Goal: Task Accomplishment & Management: Complete application form

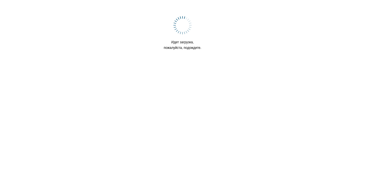
click at [140, 55] on body "Идет загрузка, пожалуйста, подождите." at bounding box center [182, 34] width 360 height 65
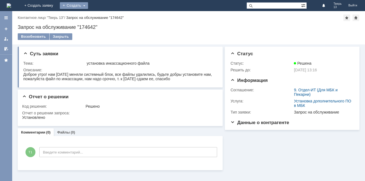
click at [88, 4] on div "Создать" at bounding box center [74, 5] width 28 height 7
click at [97, 14] on link "Заявка" at bounding box center [82, 16] width 42 height 7
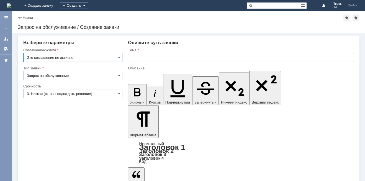
click at [90, 58] on input "Это соглашение не активно!" at bounding box center [72, 57] width 99 height 9
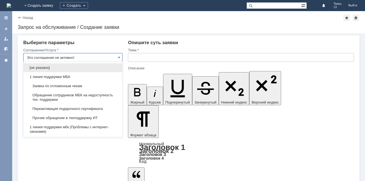
click at [88, 55] on input "Это соглашение не активно!" at bounding box center [72, 57] width 99 height 9
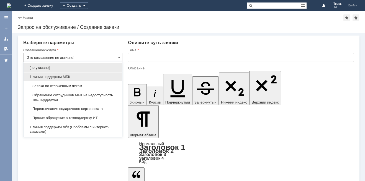
click at [103, 74] on div "1 линия поддержки МБК" at bounding box center [73, 76] width 99 height 9
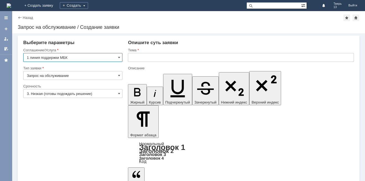
click at [100, 55] on input "1 линия поддержки МБК" at bounding box center [72, 57] width 99 height 9
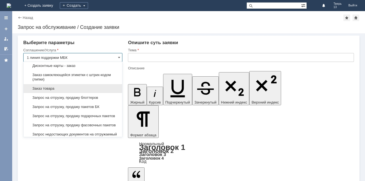
scroll to position [194, 0]
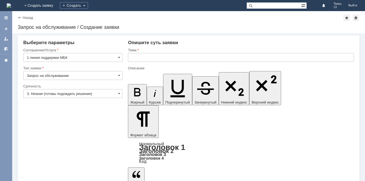
click at [115, 45] on div "Выберите параметры" at bounding box center [72, 43] width 99 height 6
click at [110, 56] on input "1 линия поддержки МБК" at bounding box center [72, 57] width 99 height 9
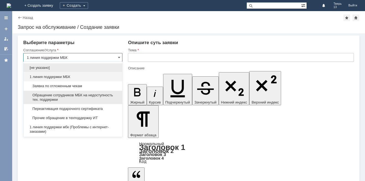
scroll to position [28, 0]
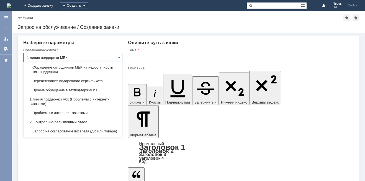
click at [110, 56] on input "1 линия поддержки МБК" at bounding box center [72, 57] width 99 height 9
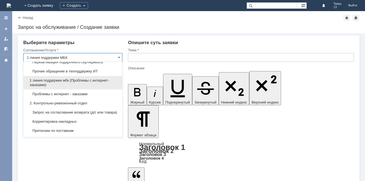
scroll to position [55, 0]
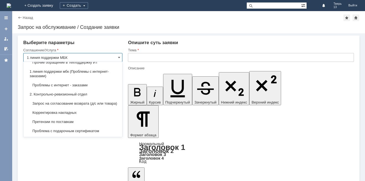
click at [102, 56] on input "1 линия поддержки МБК" at bounding box center [72, 57] width 99 height 9
click at [101, 55] on input "1 линия поддержки МБК" at bounding box center [72, 57] width 99 height 9
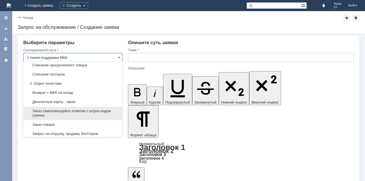
scroll to position [138, 0]
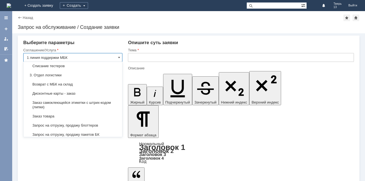
click at [104, 57] on input "1 линия поддержки МБК" at bounding box center [72, 57] width 99 height 9
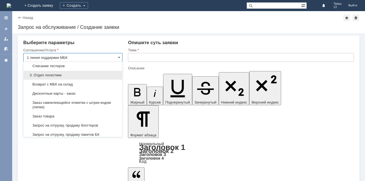
scroll to position [166, 0]
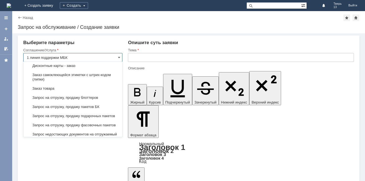
drag, startPoint x: 107, startPoint y: 56, endPoint x: 103, endPoint y: 55, distance: 3.9
click at [105, 55] on input "1 линия поддержки МБК" at bounding box center [72, 57] width 99 height 9
click at [102, 56] on input "1 линия поддержки МБК" at bounding box center [72, 57] width 99 height 9
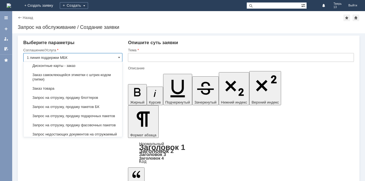
click at [101, 54] on input "1 линия поддержки МБК" at bounding box center [72, 57] width 99 height 9
drag, startPoint x: 105, startPoint y: 57, endPoint x: 105, endPoint y: 54, distance: 3.1
click at [105, 54] on input "1 линия поддержки МБК" at bounding box center [72, 57] width 99 height 9
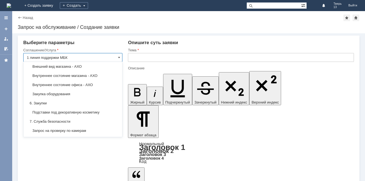
scroll to position [415, 0]
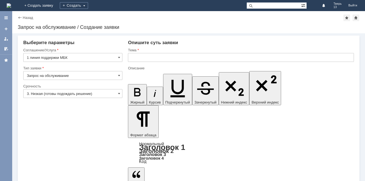
click at [189, 43] on div "Опишите суть заявки" at bounding box center [241, 43] width 226 height 6
click at [109, 55] on input "1 линия поддержки МБК" at bounding box center [72, 57] width 99 height 9
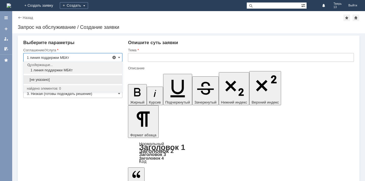
scroll to position [0, 0]
type input "1"
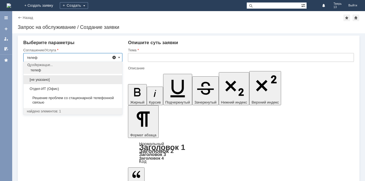
type input "телеф"
click at [115, 56] on span at bounding box center [114, 57] width 4 height 4
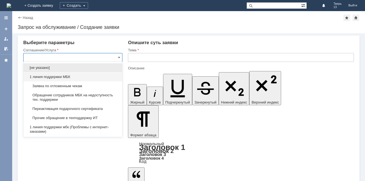
click at [104, 55] on input "text" at bounding box center [72, 57] width 99 height 9
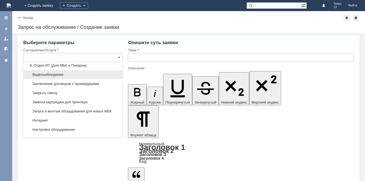
scroll to position [540, 0]
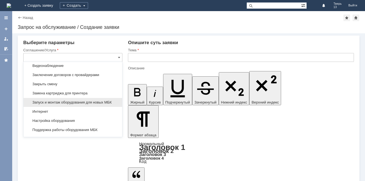
click at [70, 107] on div "Запуск и монтаж оборудования для новых МБК" at bounding box center [73, 102] width 99 height 9
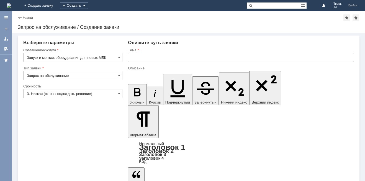
click at [113, 57] on input "Запуск и монтаж оборудования для новых МБК" at bounding box center [72, 57] width 99 height 9
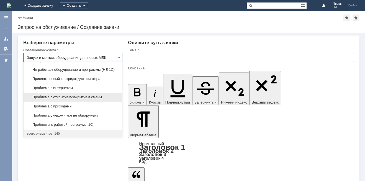
scroll to position [1423, 0]
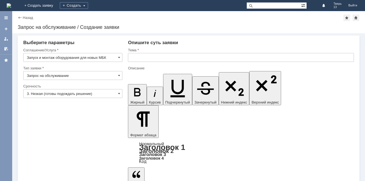
drag, startPoint x: 68, startPoint y: 167, endPoint x: 74, endPoint y: 160, distance: 9.4
type input "Запуск и монтаж оборудования для новых МБК"
click at [113, 59] on input "Запуск и монтаж оборудования для новых МБК" at bounding box center [72, 57] width 99 height 9
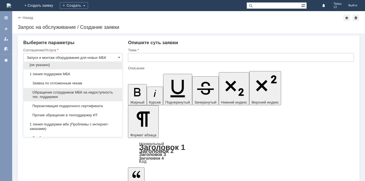
scroll to position [0, 0]
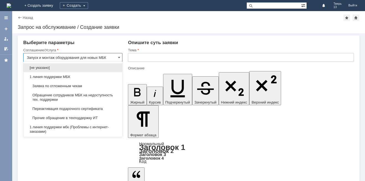
click at [101, 58] on input "Запуск и монтаж оборудования для новых МБК" at bounding box center [72, 57] width 99 height 9
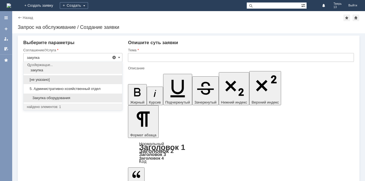
click at [81, 93] on div "Закупка оборудования" at bounding box center [73, 97] width 99 height 9
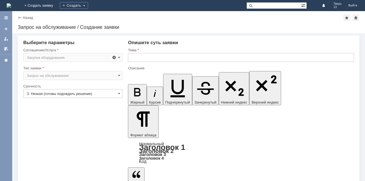
type input "Закупка оборудования"
click at [107, 85] on div "Срочность" at bounding box center [72, 86] width 98 height 4
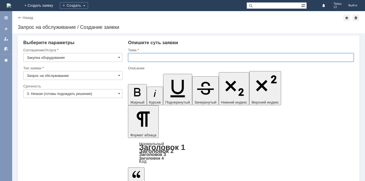
click at [158, 55] on input "text" at bounding box center [241, 57] width 226 height 9
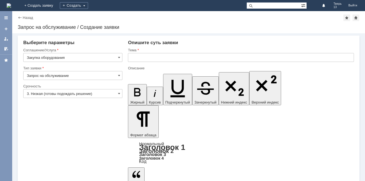
click at [154, 57] on input "text" at bounding box center [241, 57] width 226 height 9
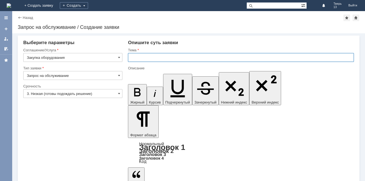
type input "Б"
type input "Т"
type input "Рабочий телефон"
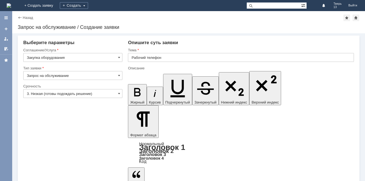
click at [248, 41] on div "Опишите суть заявки" at bounding box center [241, 43] width 226 height 6
click at [96, 58] on input "Закупка оборудования" at bounding box center [72, 57] width 99 height 9
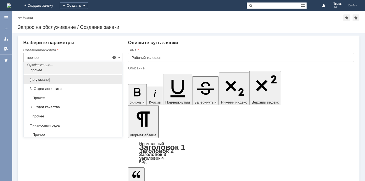
click at [60, 96] on span "Прочее" at bounding box center [73, 98] width 92 height 4
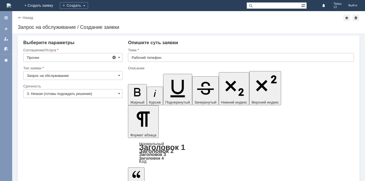
type input "Прочее"
click at [74, 57] on input "Прочее" at bounding box center [72, 57] width 99 height 9
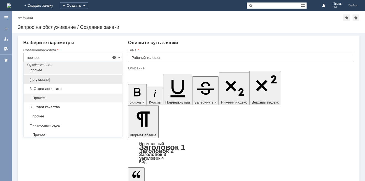
click at [46, 99] on span "Прочее" at bounding box center [73, 98] width 92 height 4
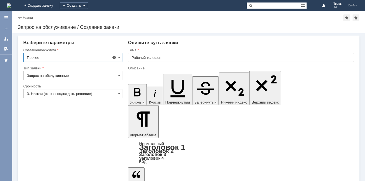
type input "Прочее"
click at [119, 58] on span at bounding box center [119, 57] width 2 height 4
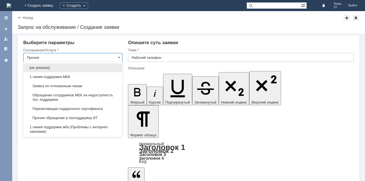
click at [108, 54] on input "Прочее" at bounding box center [72, 57] width 99 height 9
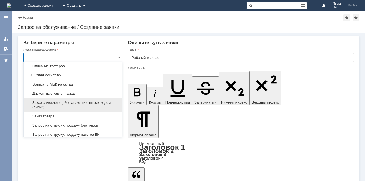
scroll to position [166, 0]
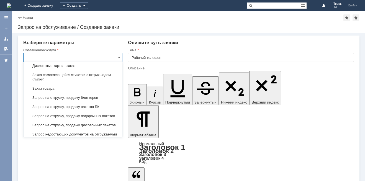
click at [74, 60] on input "text" at bounding box center [72, 57] width 99 height 9
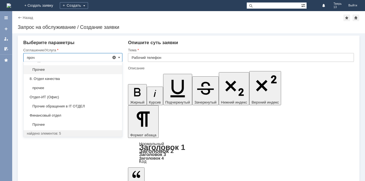
scroll to position [0, 0]
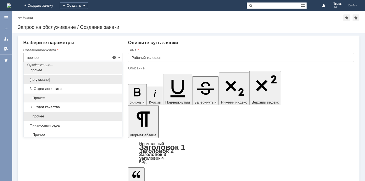
click at [50, 117] on span "прочее" at bounding box center [73, 116] width 92 height 4
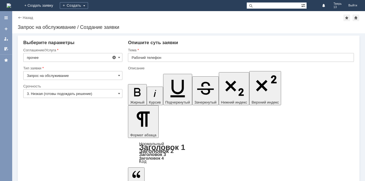
type input "прочее"
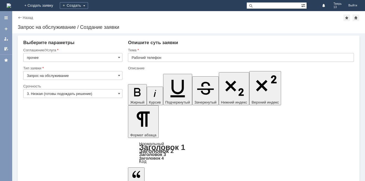
click at [201, 49] on div "Тема" at bounding box center [240, 50] width 225 height 4
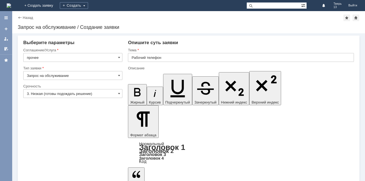
drag, startPoint x: 175, startPoint y: 138, endPoint x: 83, endPoint y: 150, distance: 93.3
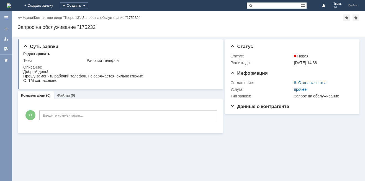
click at [127, 141] on div "Суть заявки Редактировать Тема: Рабочий телефон Описание: Комментарии (0) Файлы…" at bounding box center [188, 108] width 353 height 143
